Goal: Find specific page/section: Find specific page/section

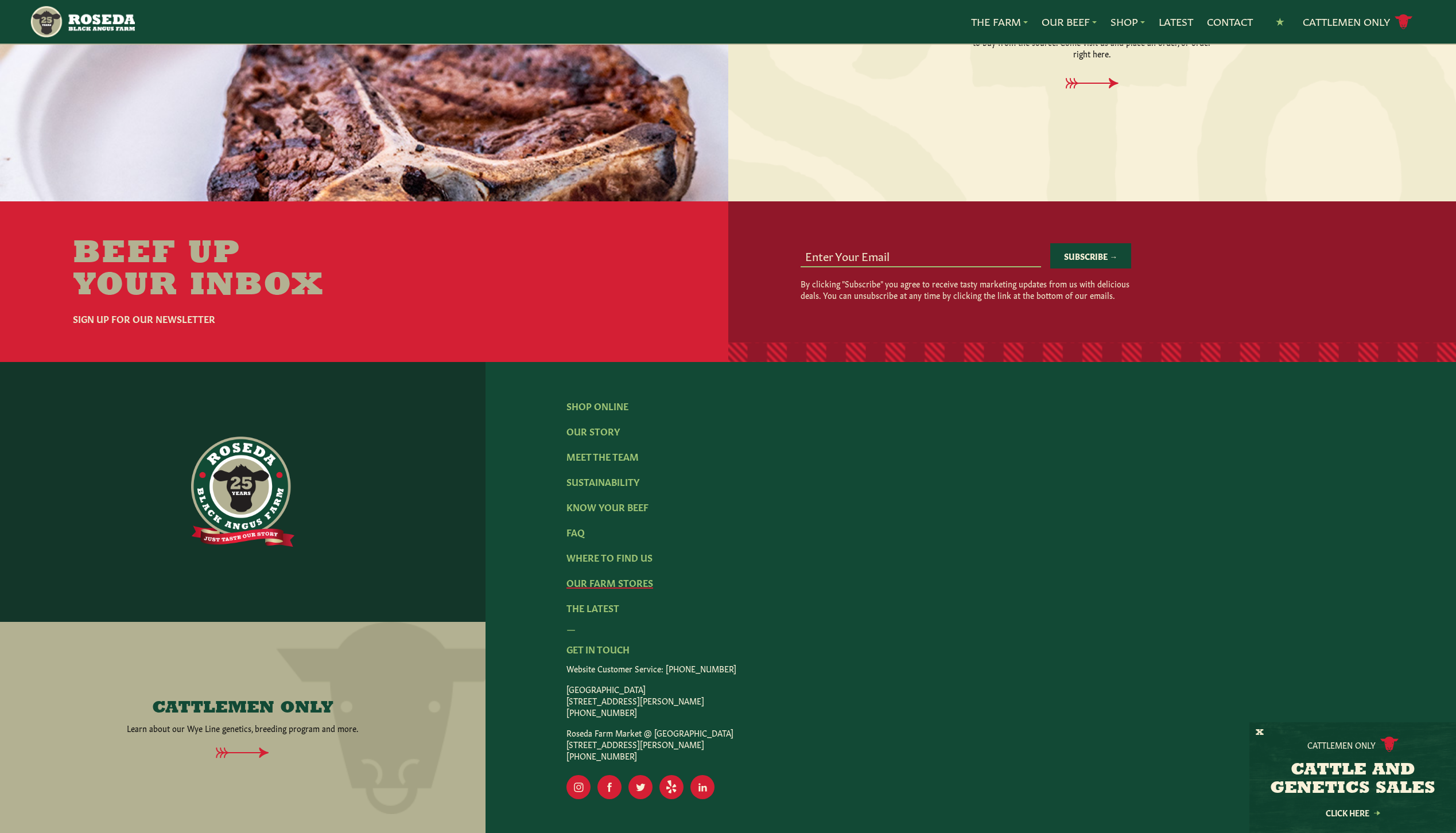
scroll to position [1573, 0]
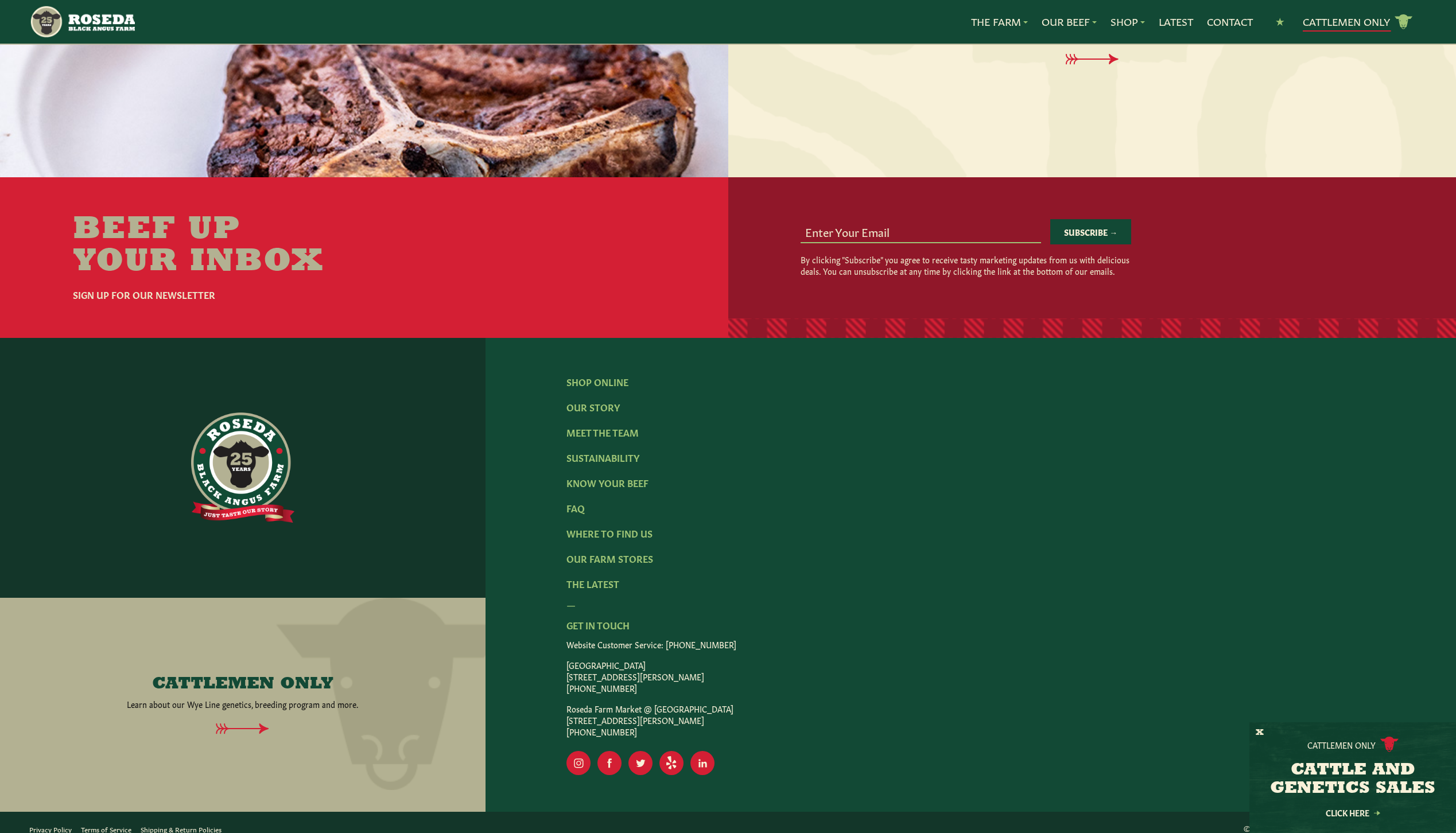
click at [1344, 23] on link "Cattlemen Only cattle icon copy Created with Sketch." at bounding box center [1358, 22] width 110 height 20
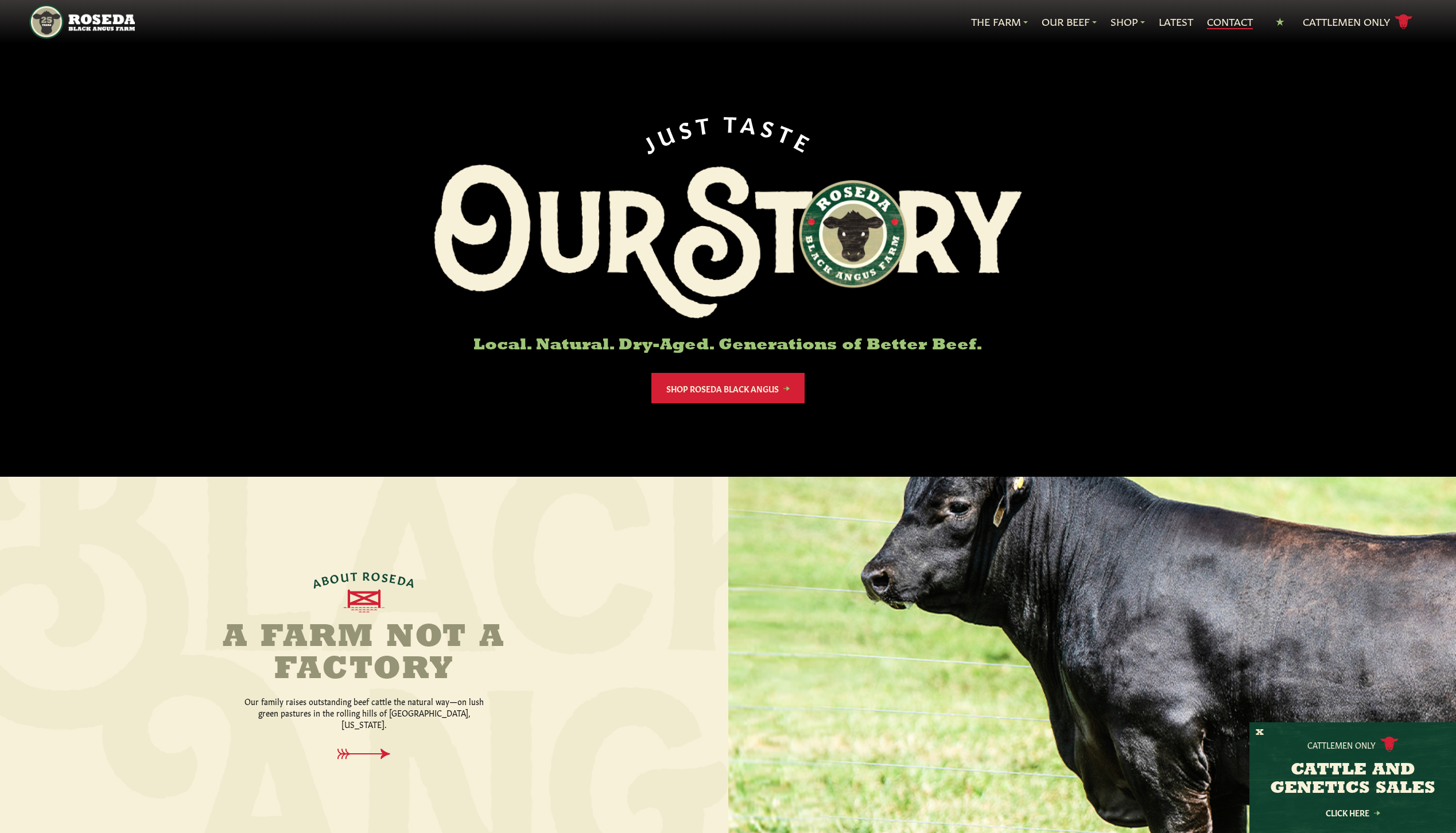
click at [1218, 25] on link "Contact" at bounding box center [1230, 22] width 46 height 15
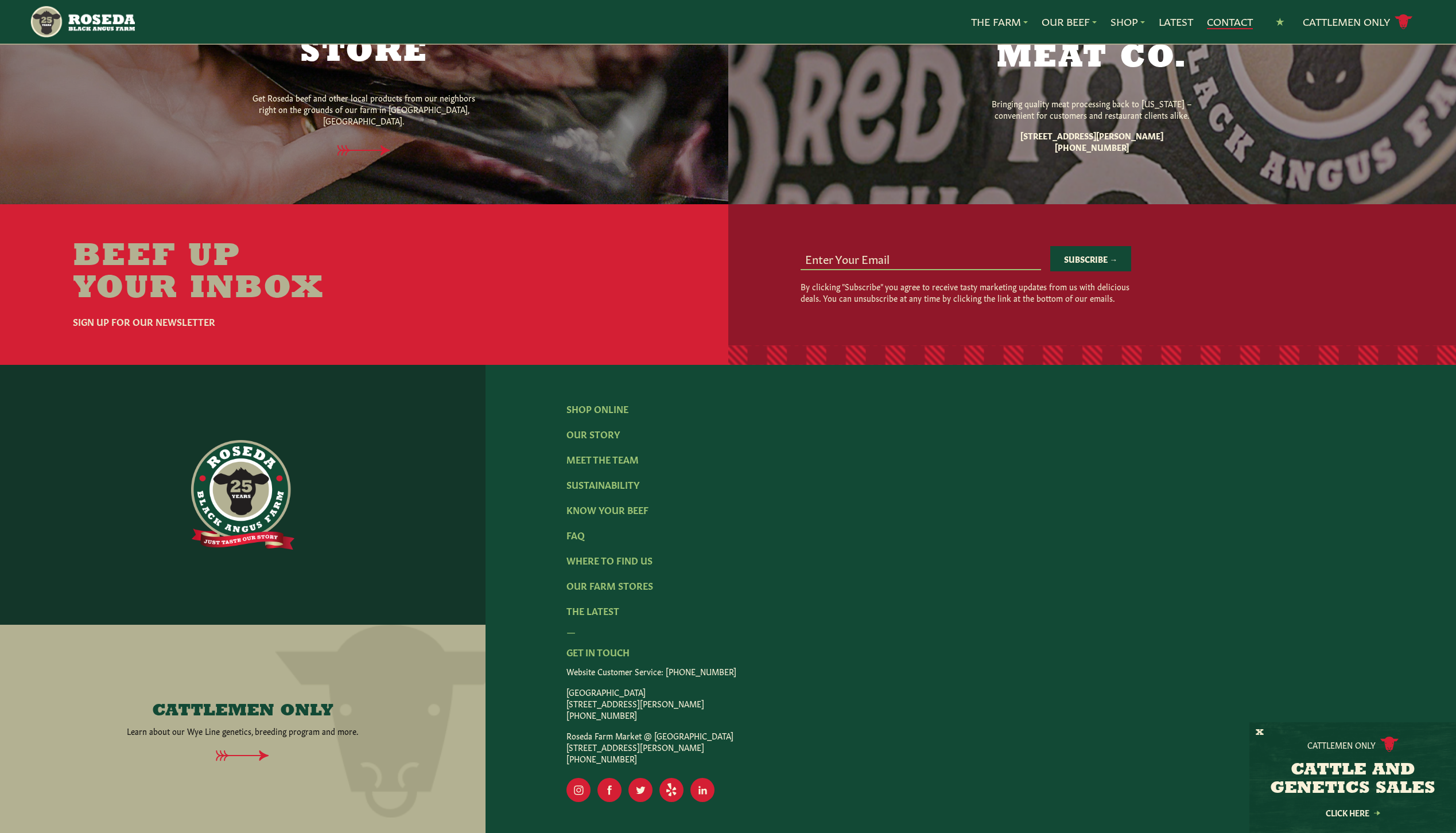
scroll to position [897, 0]
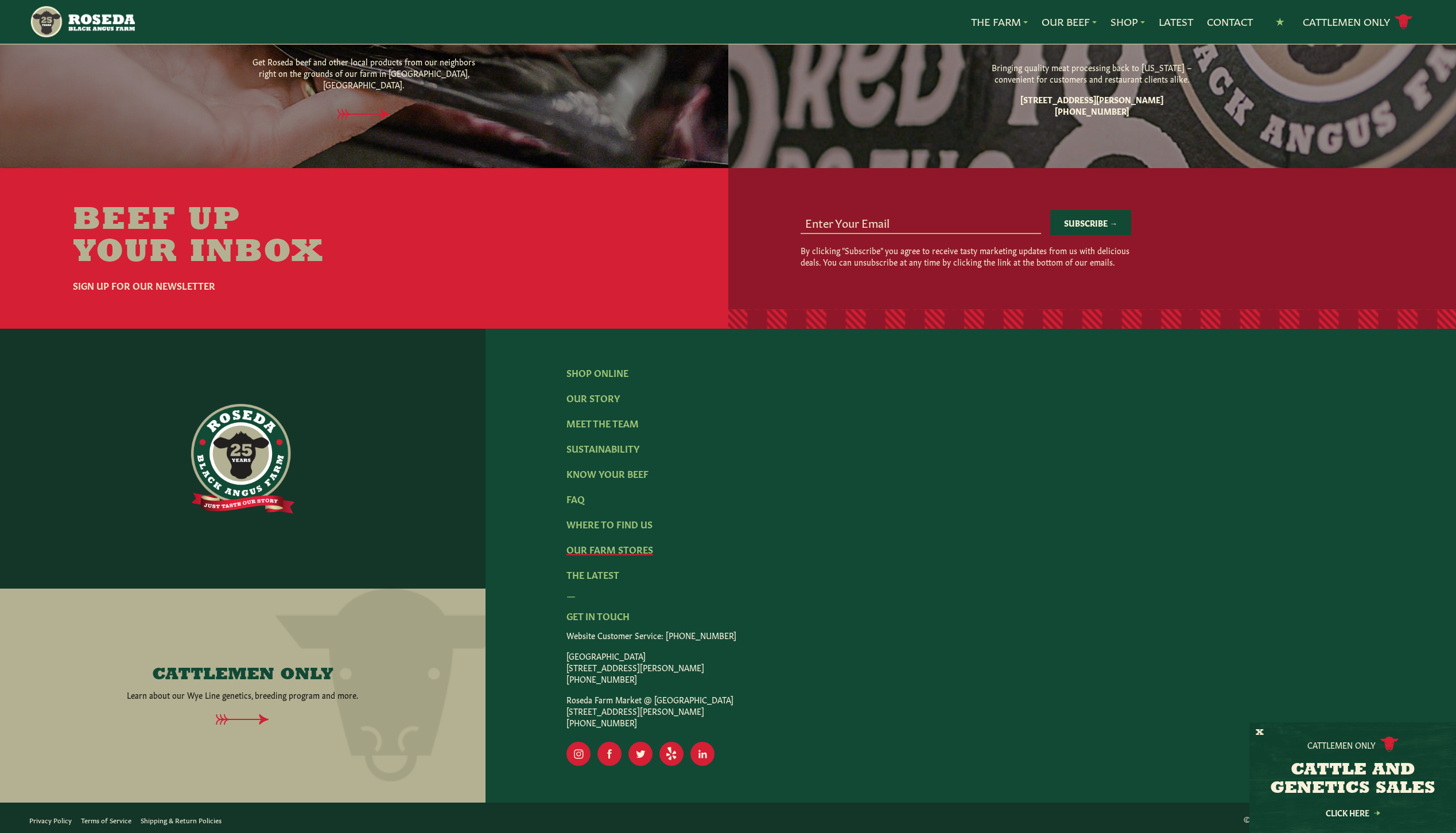
click at [642, 546] on link "Our Farm Stores" at bounding box center [610, 550] width 87 height 13
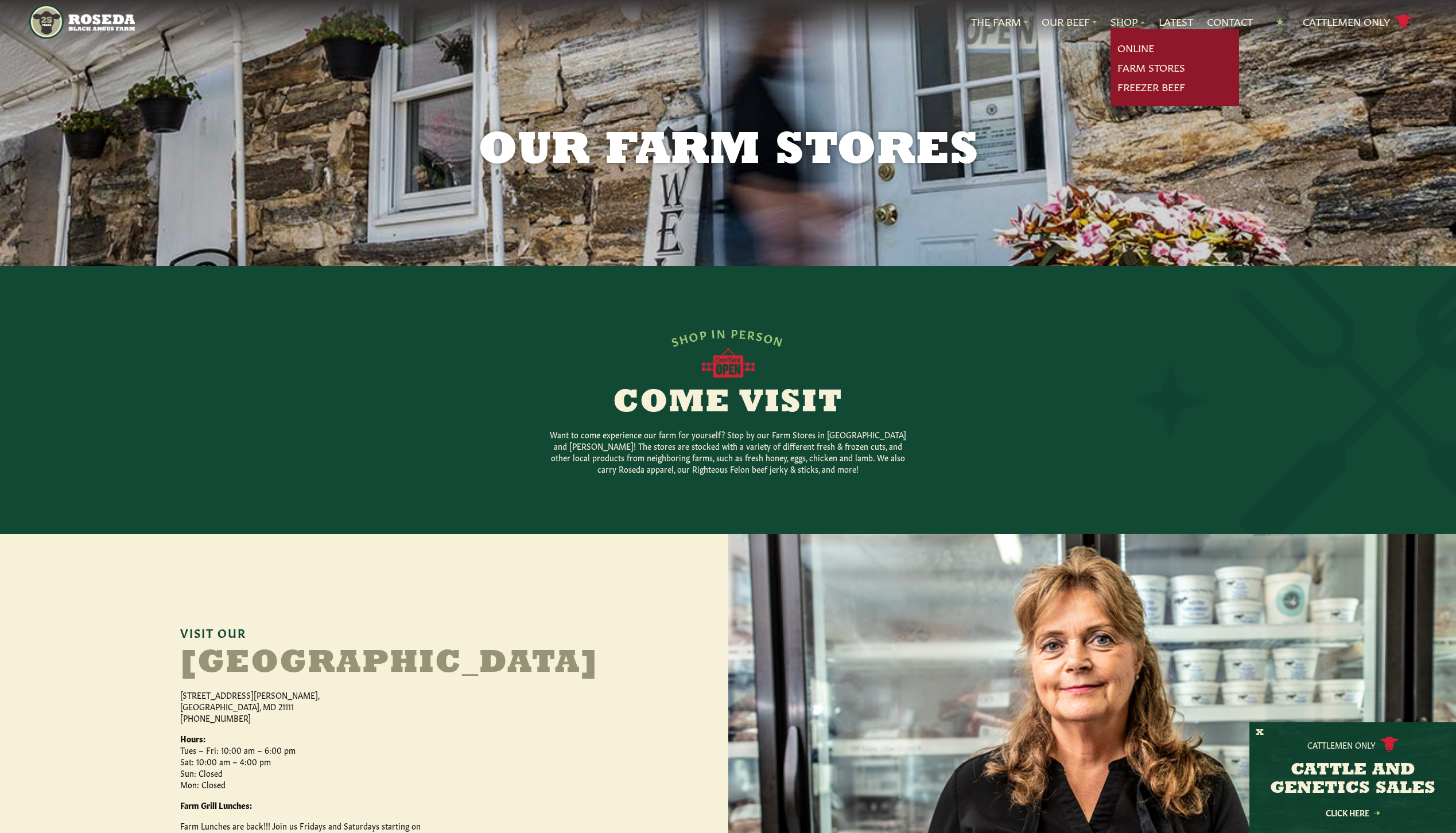
click at [1117, 22] on link "Shop" at bounding box center [1128, 22] width 35 height 15
click at [1154, 65] on link "Farm Stores" at bounding box center [1151, 67] width 67 height 15
click at [1149, 67] on link "Farm Stores" at bounding box center [1151, 67] width 67 height 15
click at [1129, 48] on link "Online" at bounding box center [1135, 49] width 36 height 15
